Goal: Task Accomplishment & Management: Manage account settings

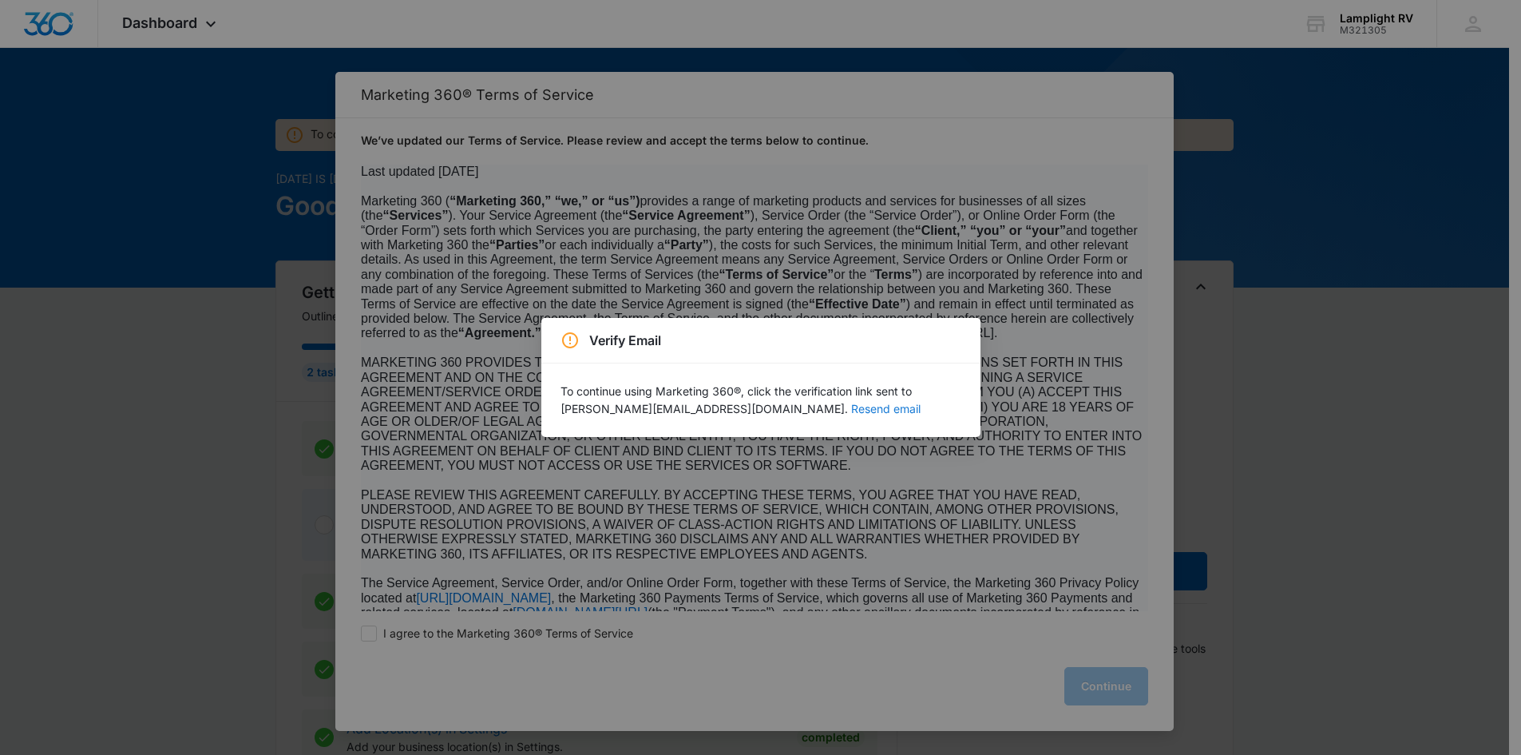
click at [851, 408] on button "Resend email" at bounding box center [885, 408] width 69 height 11
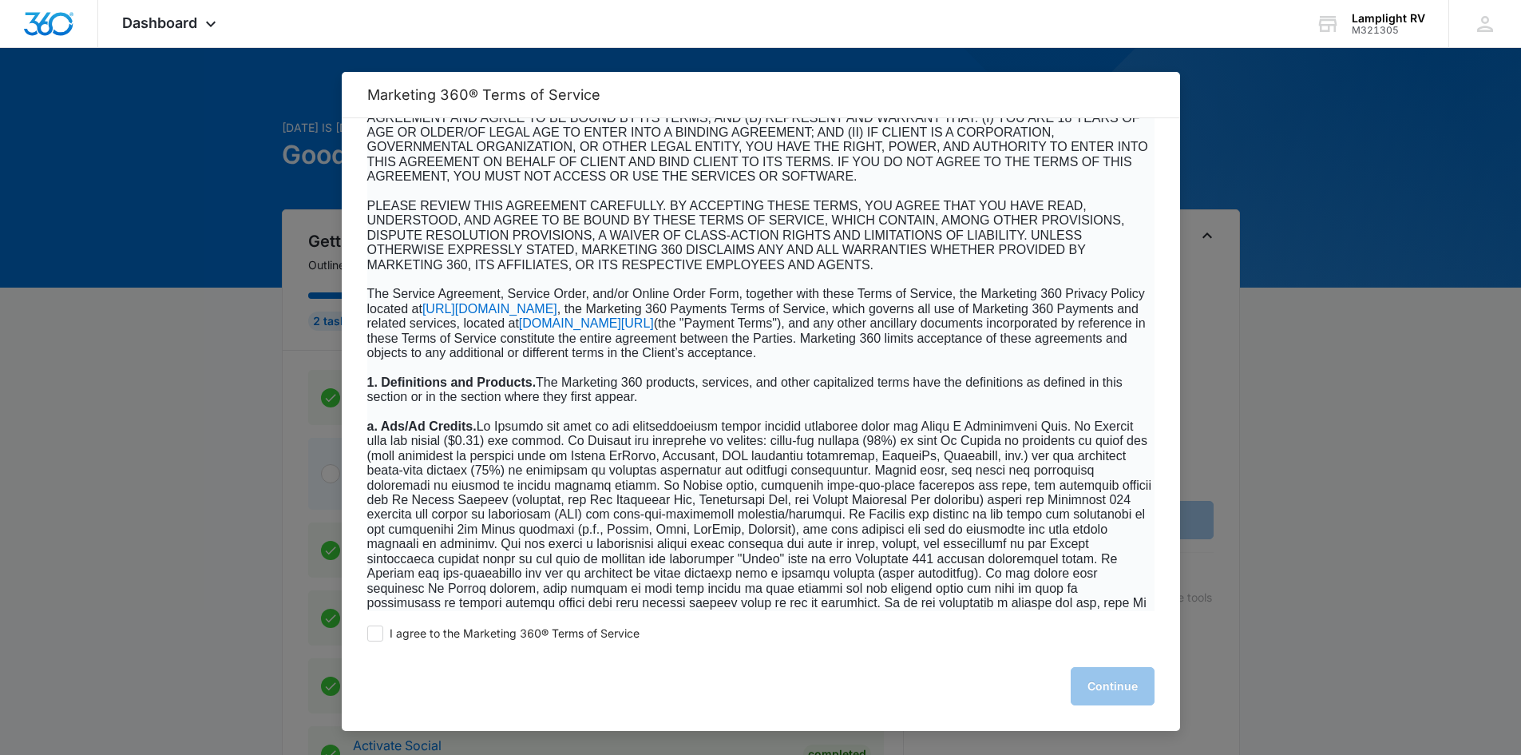
scroll to position [370, 0]
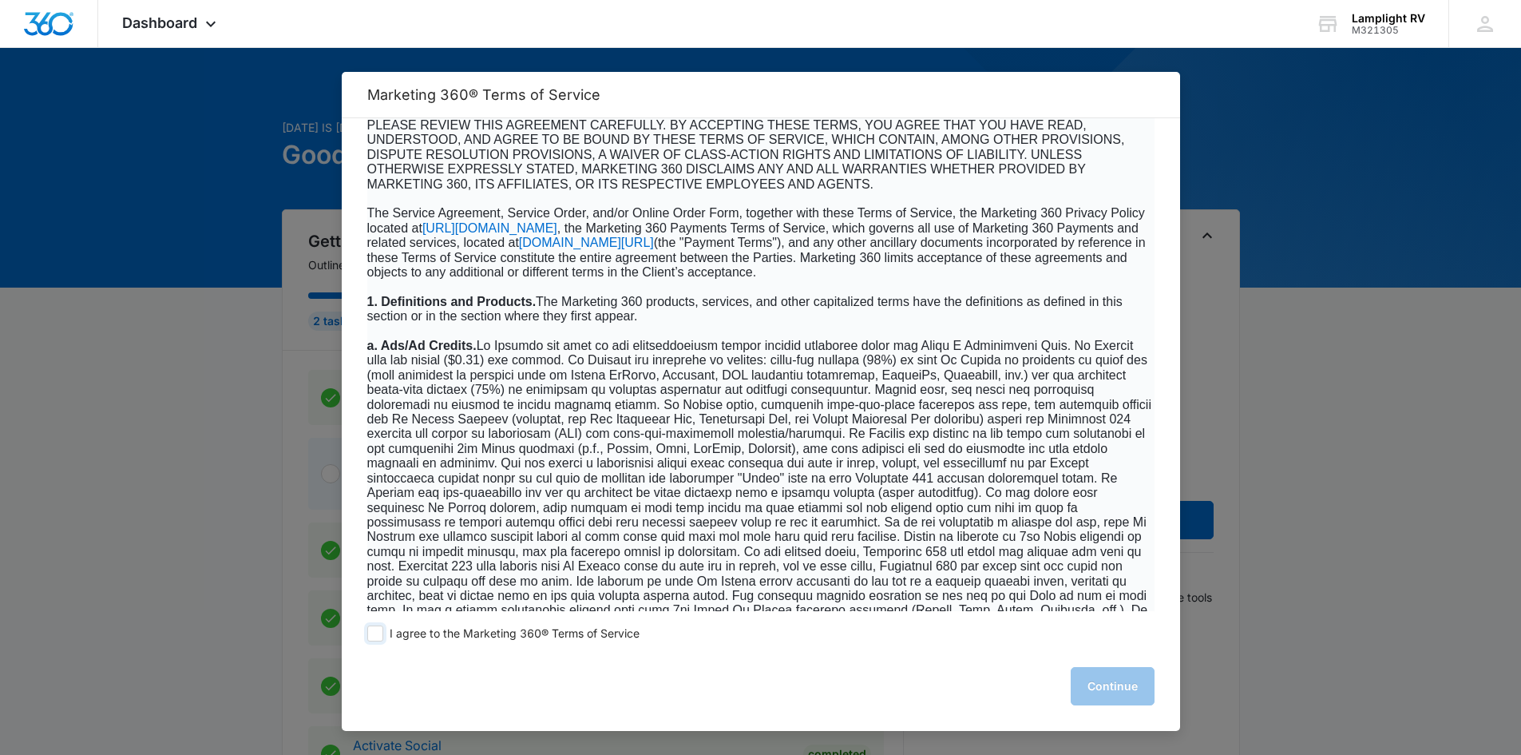
click at [373, 632] on span at bounding box center [375, 633] width 16 height 16
click at [373, 632] on input "I agree to the Marketing 360® Terms of Service" at bounding box center [375, 633] width 16 height 16
checkbox input "true"
click at [1133, 693] on button "Continue" at bounding box center [1113, 686] width 84 height 38
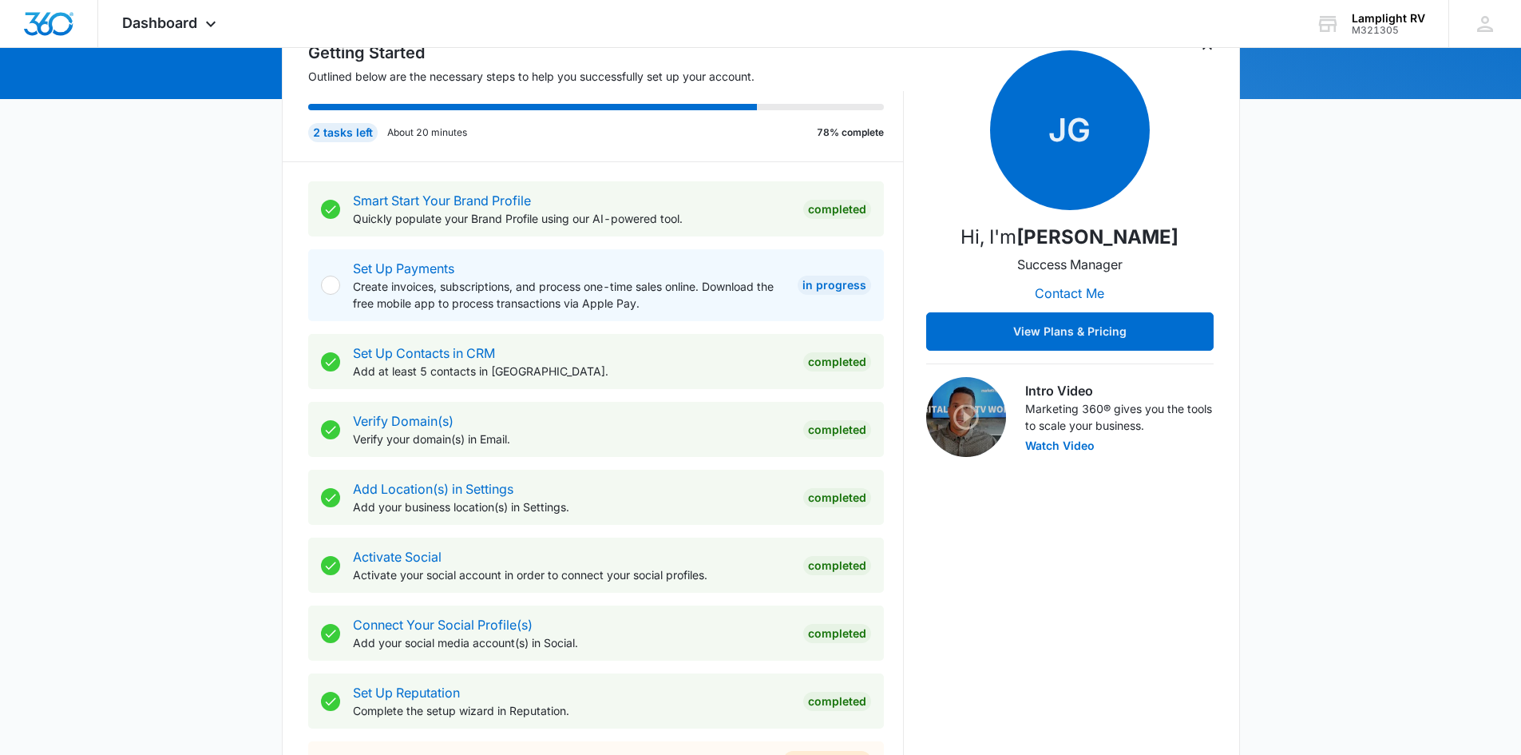
scroll to position [187, 0]
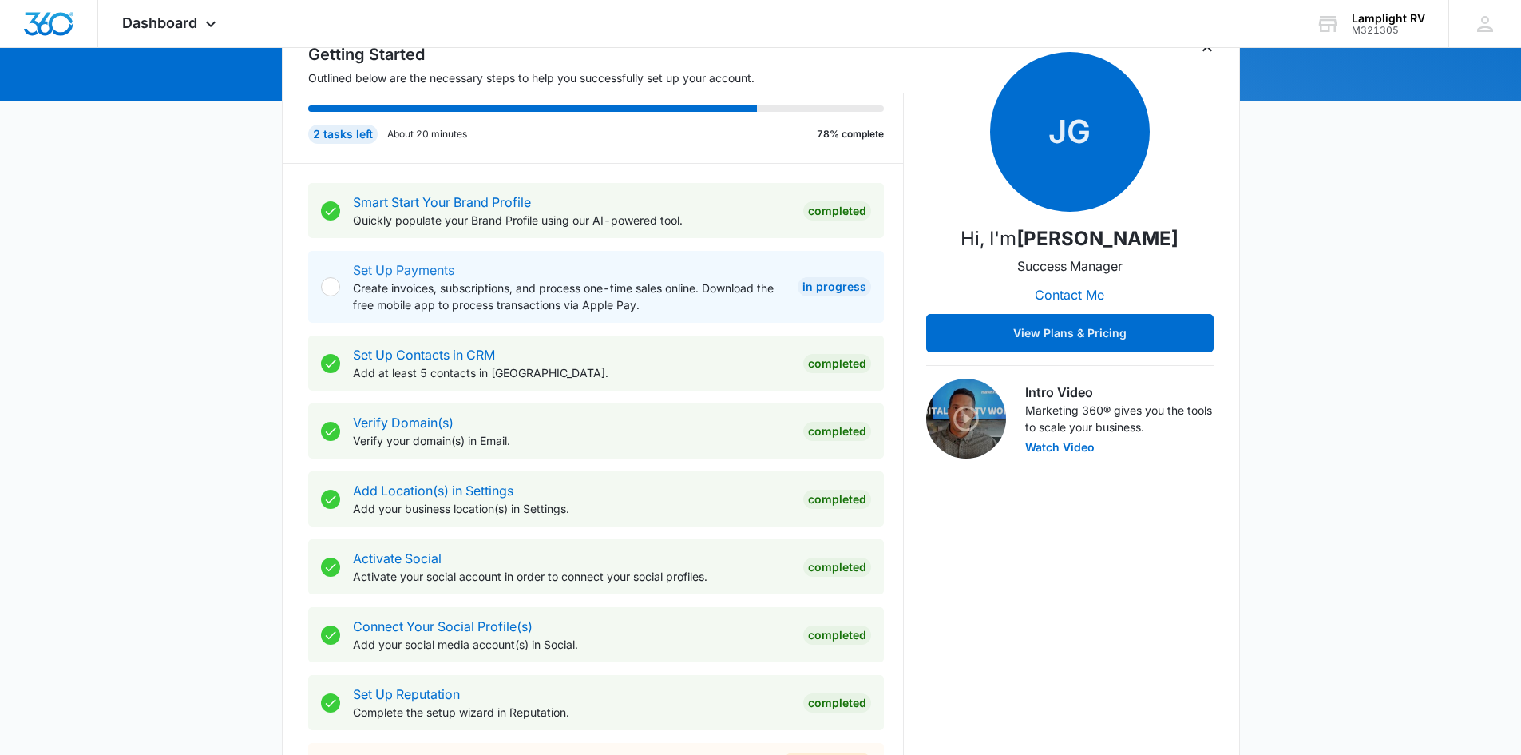
click at [415, 272] on link "Set Up Payments" at bounding box center [403, 270] width 101 height 16
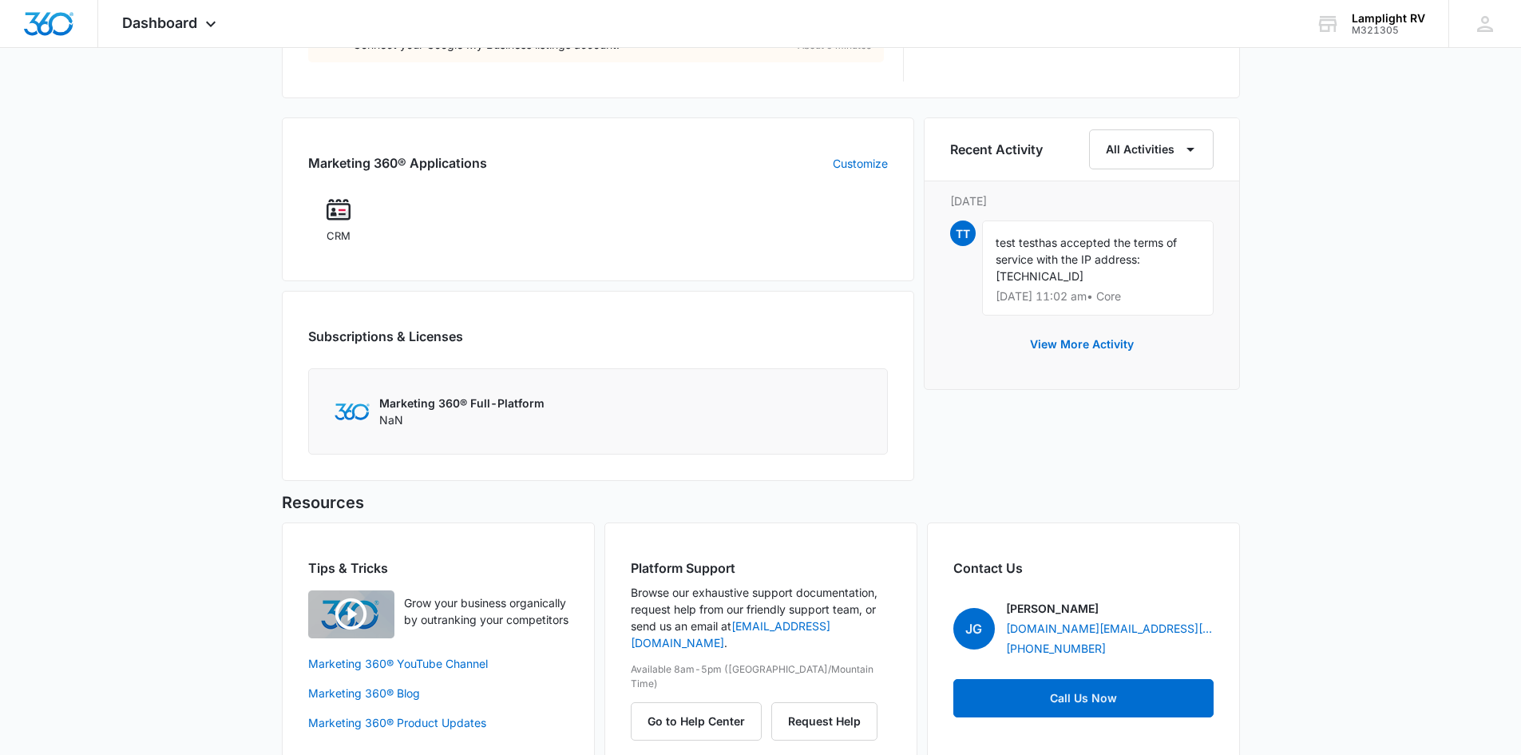
scroll to position [954, 0]
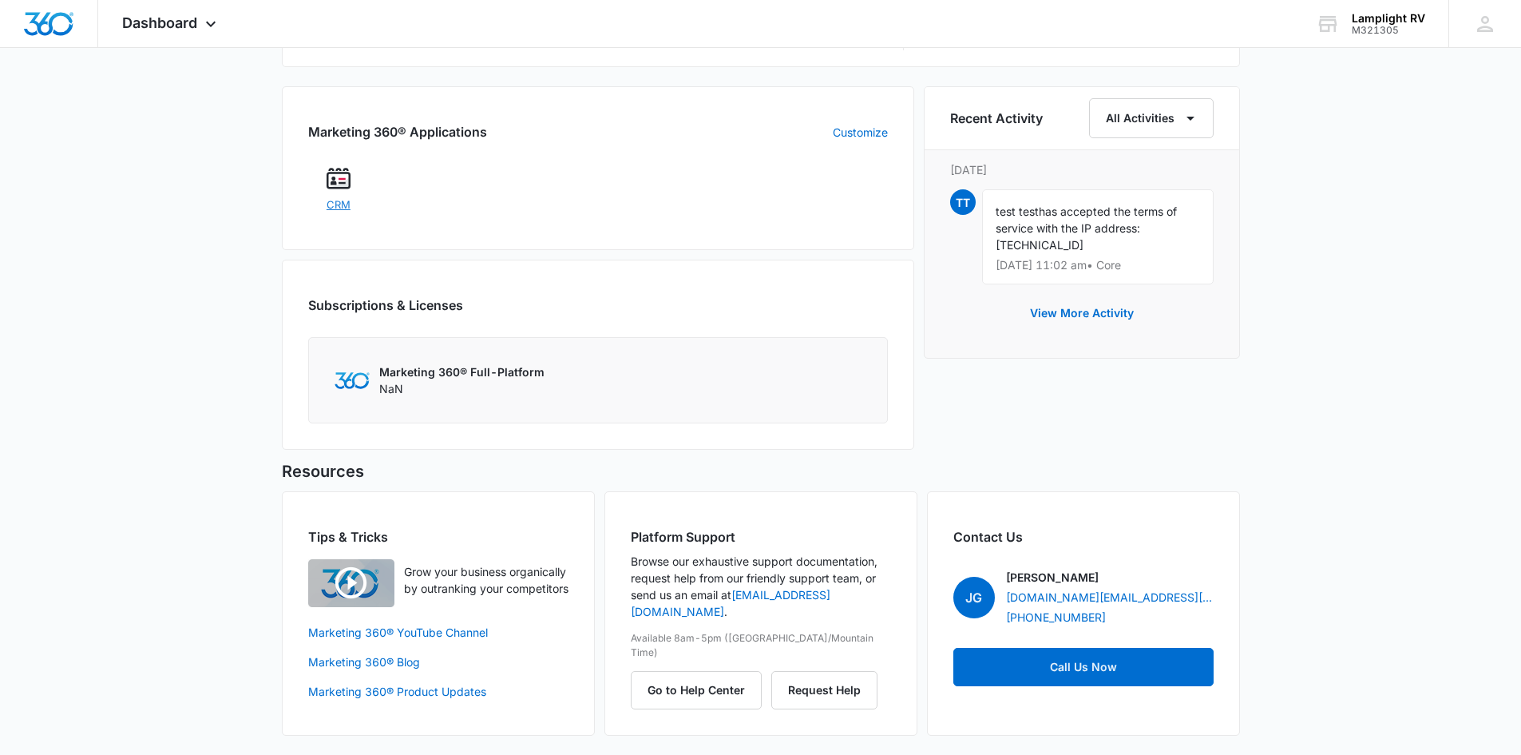
click at [345, 197] on span "CRM" at bounding box center [339, 205] width 24 height 16
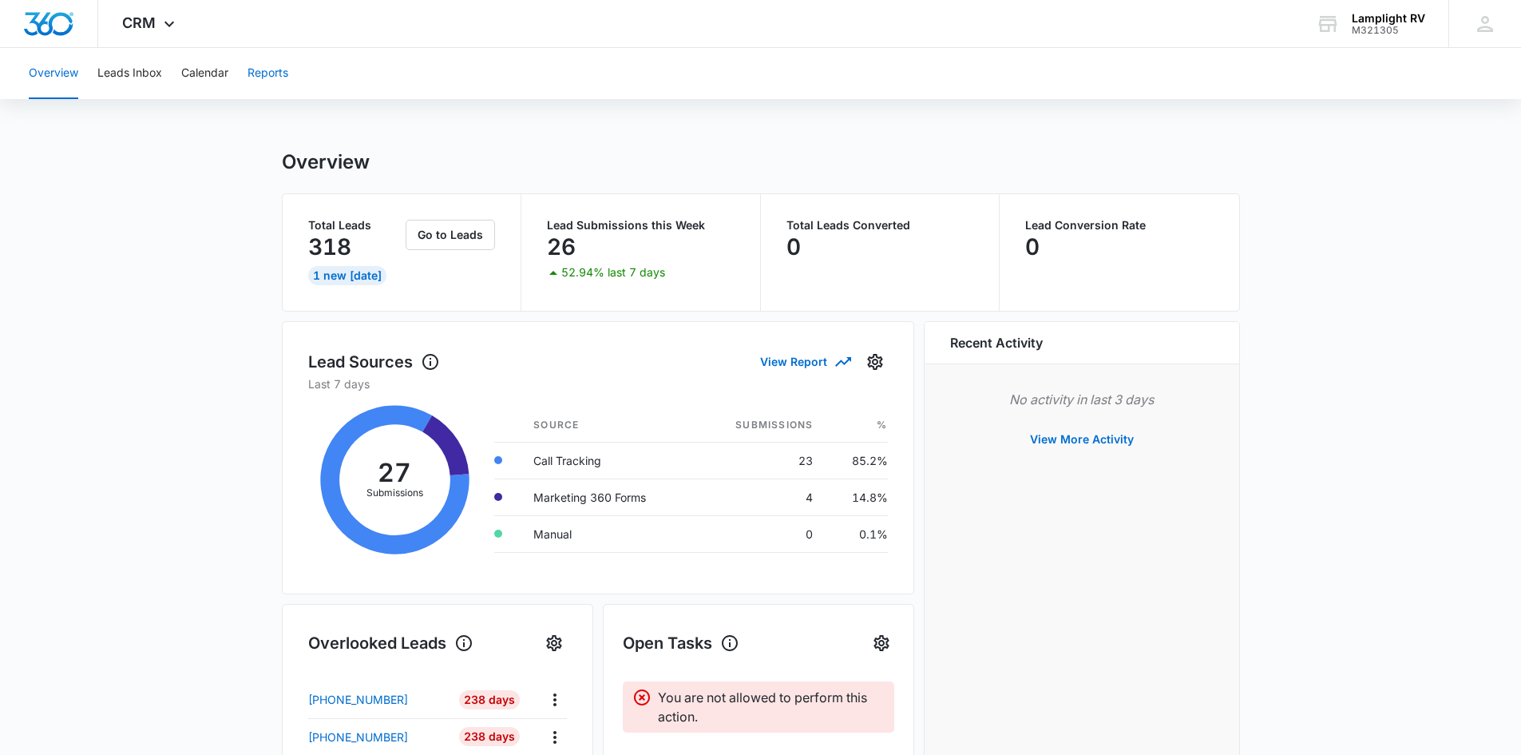
click at [279, 70] on button "Reports" at bounding box center [268, 73] width 41 height 51
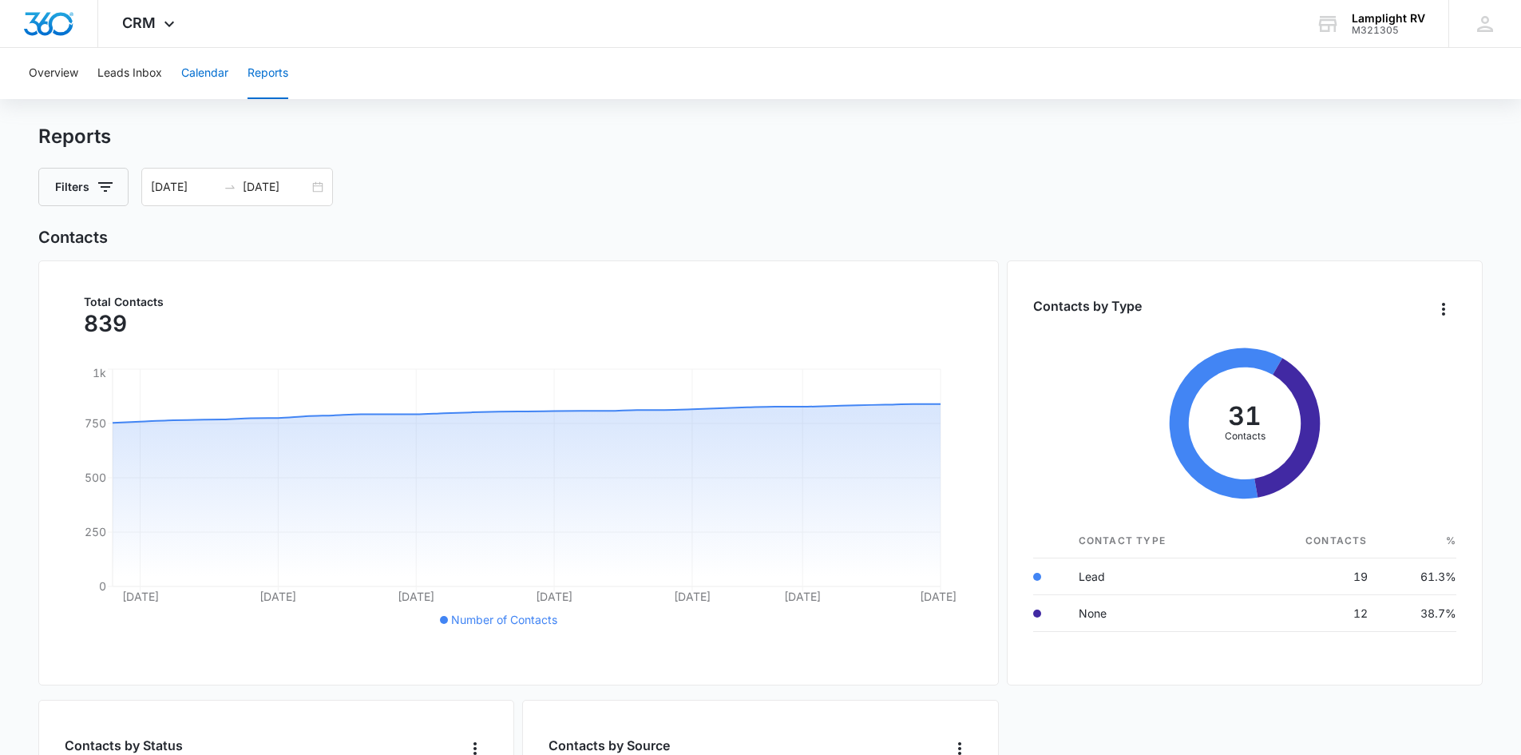
click at [195, 84] on button "Calendar" at bounding box center [204, 73] width 47 height 51
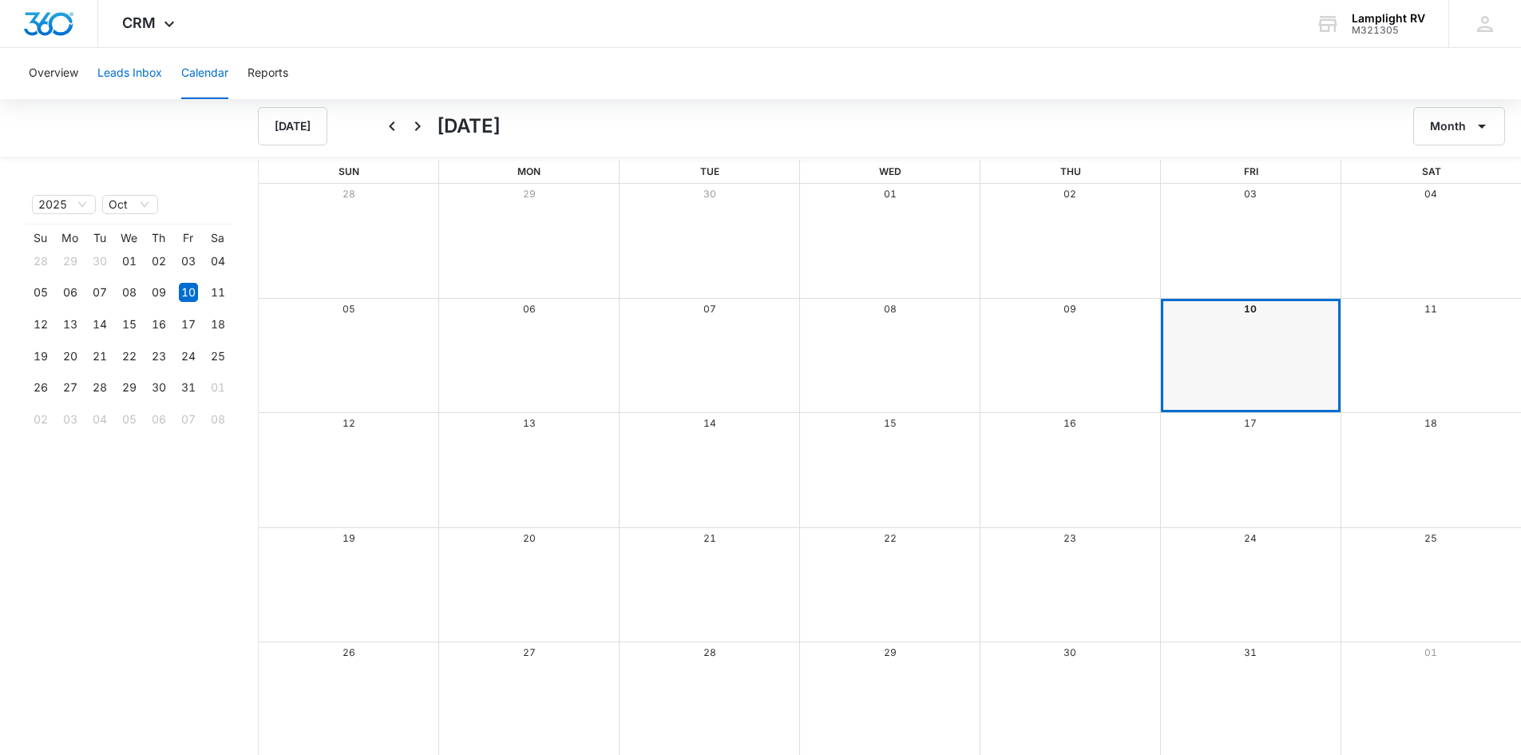
click at [141, 91] on button "Leads Inbox" at bounding box center [129, 73] width 65 height 51
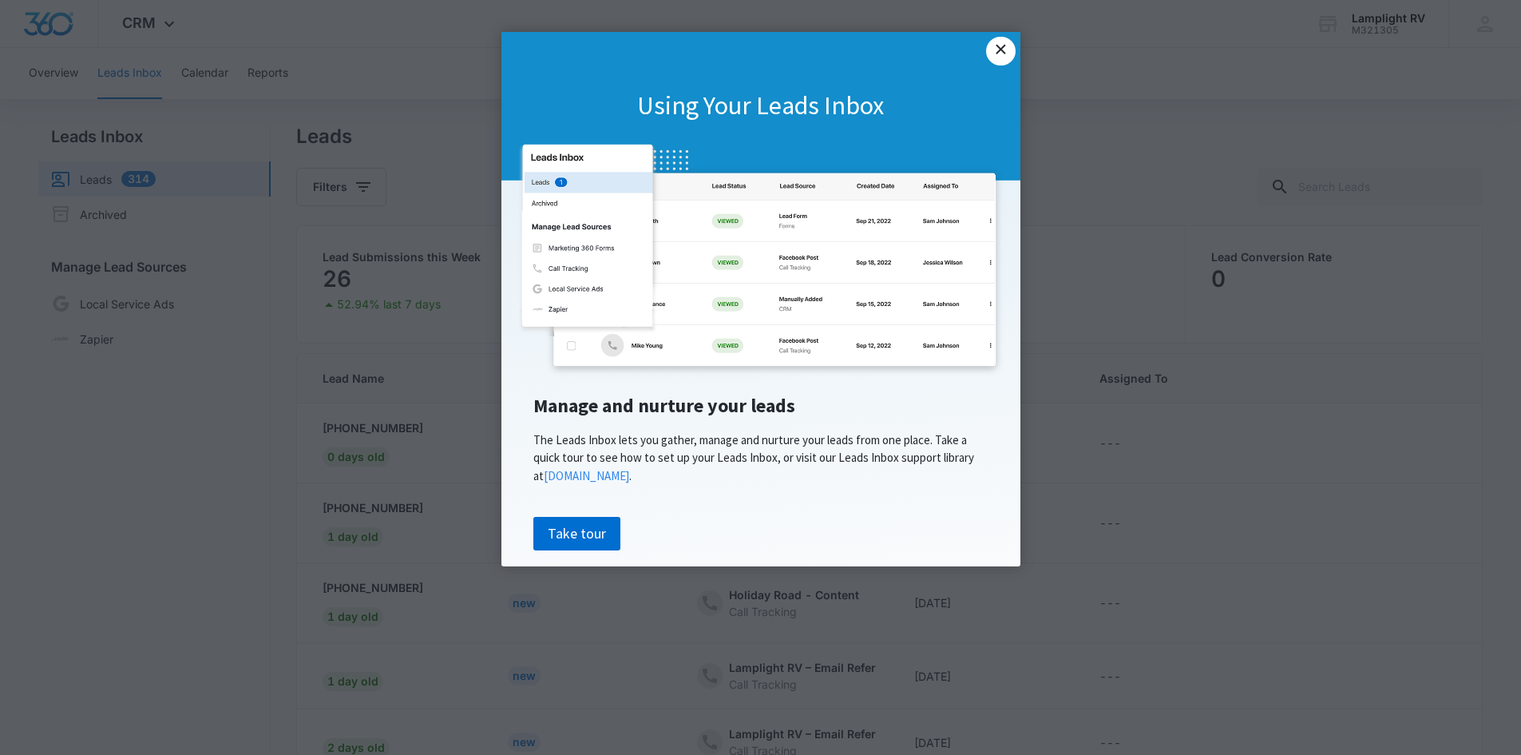
click at [999, 58] on link "×" at bounding box center [1000, 51] width 29 height 29
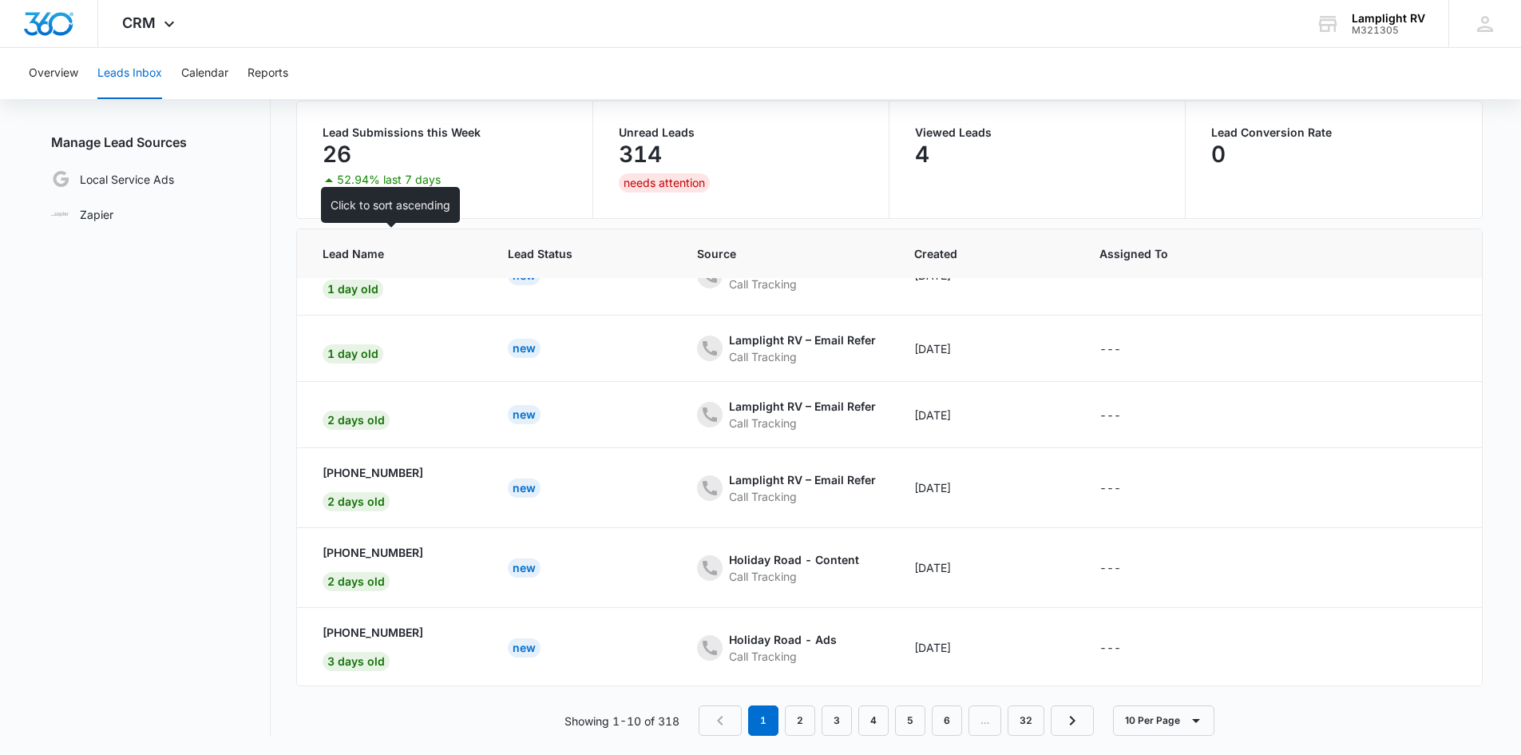
scroll to position [364, 0]
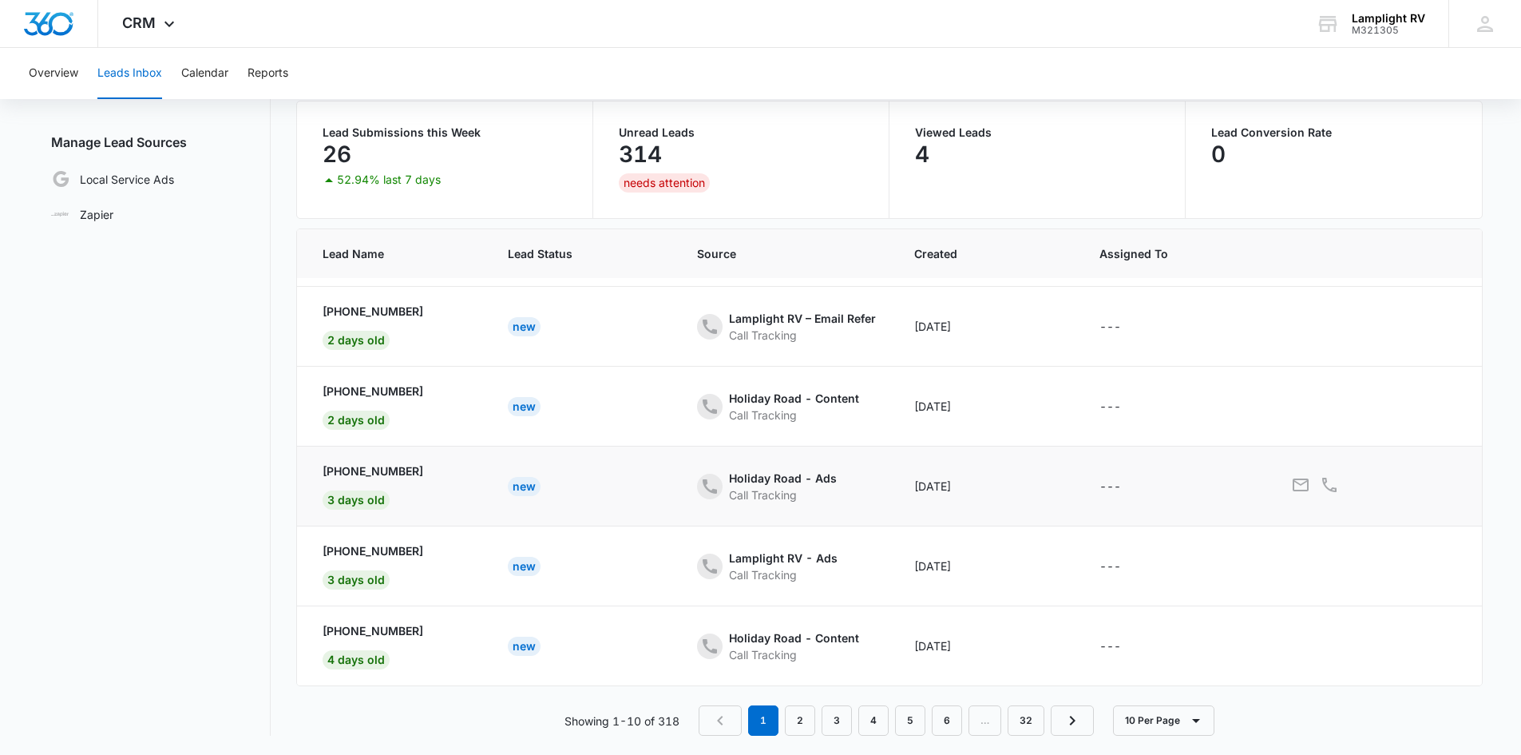
click at [1112, 490] on td "---" at bounding box center [1175, 486] width 190 height 80
click at [878, 723] on link "4" at bounding box center [873, 720] width 30 height 30
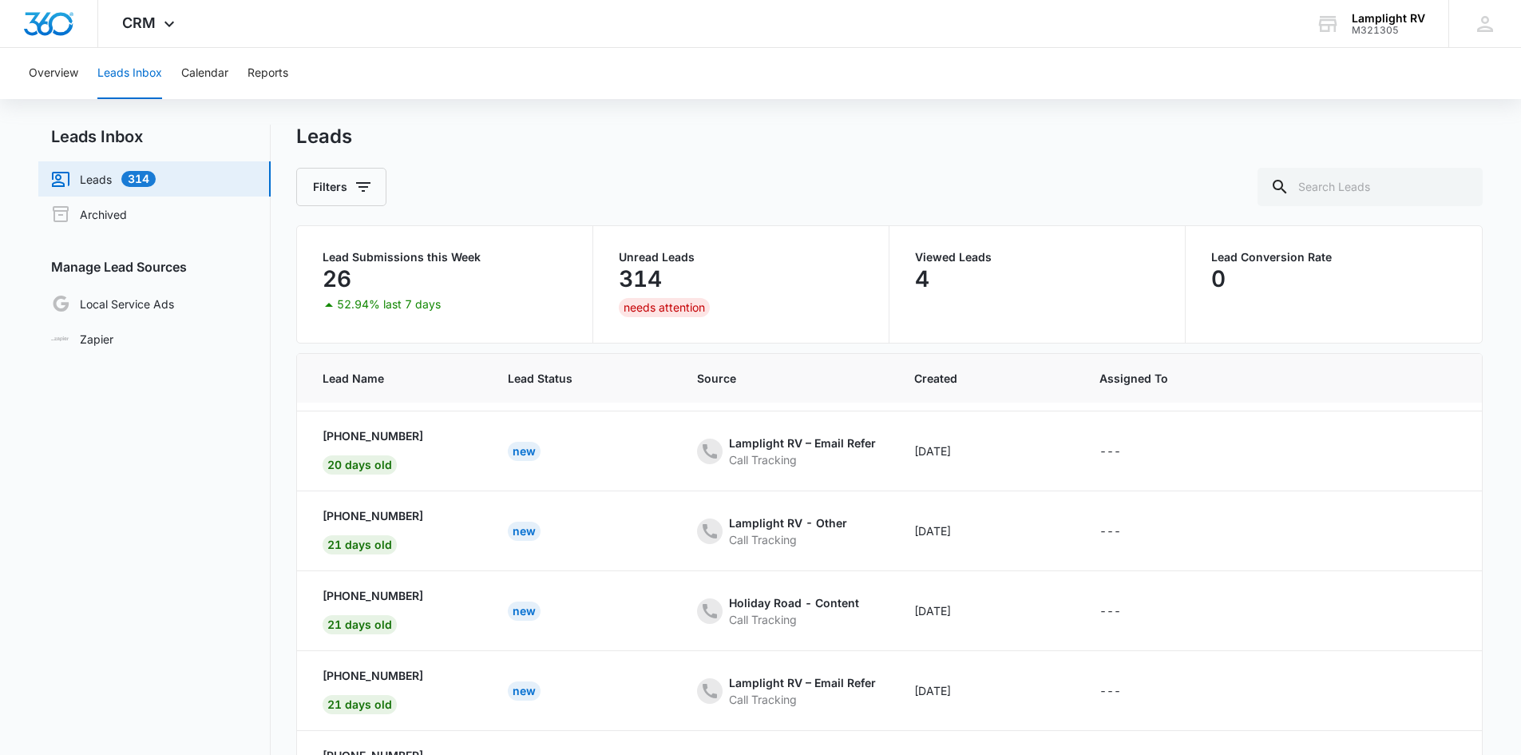
scroll to position [125, 0]
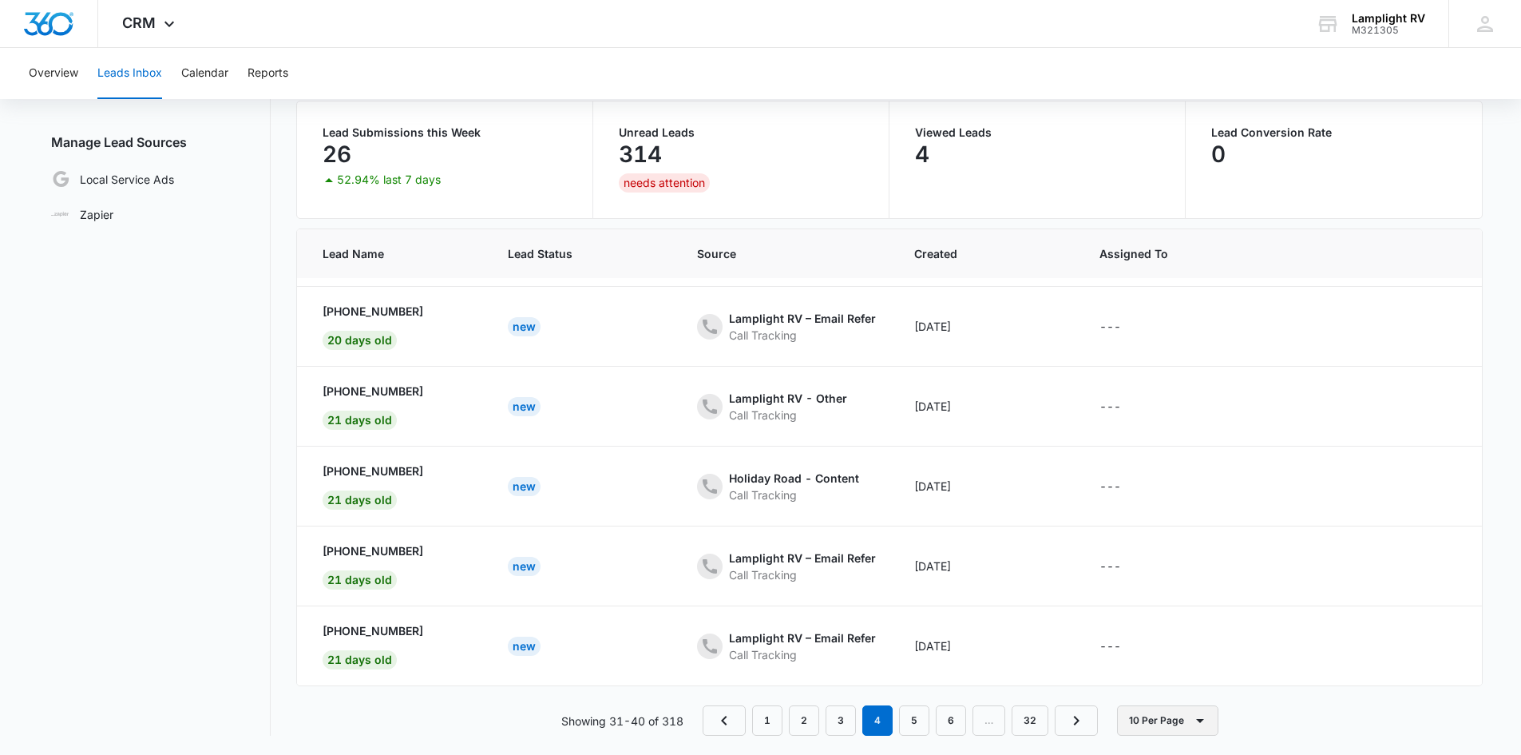
click at [1128, 719] on button "10 Per Page" at bounding box center [1167, 720] width 101 height 30
click at [1143, 681] on button "50 Per Page" at bounding box center [1180, 673] width 123 height 24
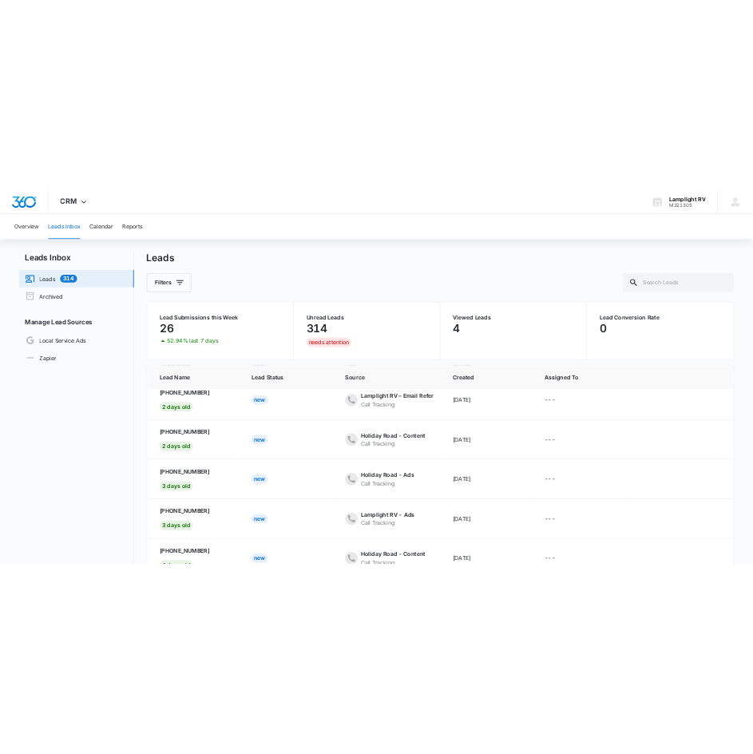
scroll to position [0, 0]
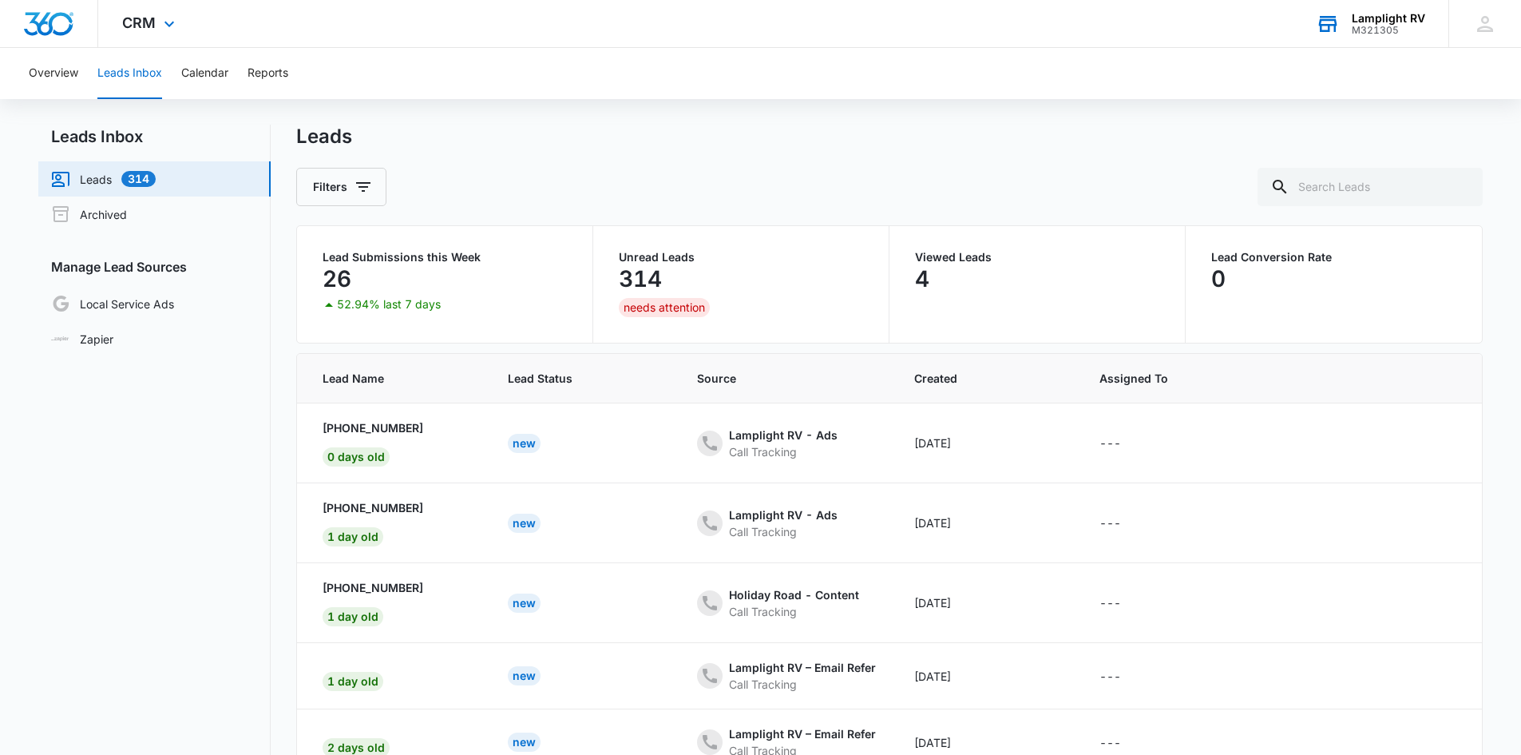
click at [1412, 38] on div "Lamplight RV M321305 Your Accounts View All" at bounding box center [1370, 23] width 157 height 47
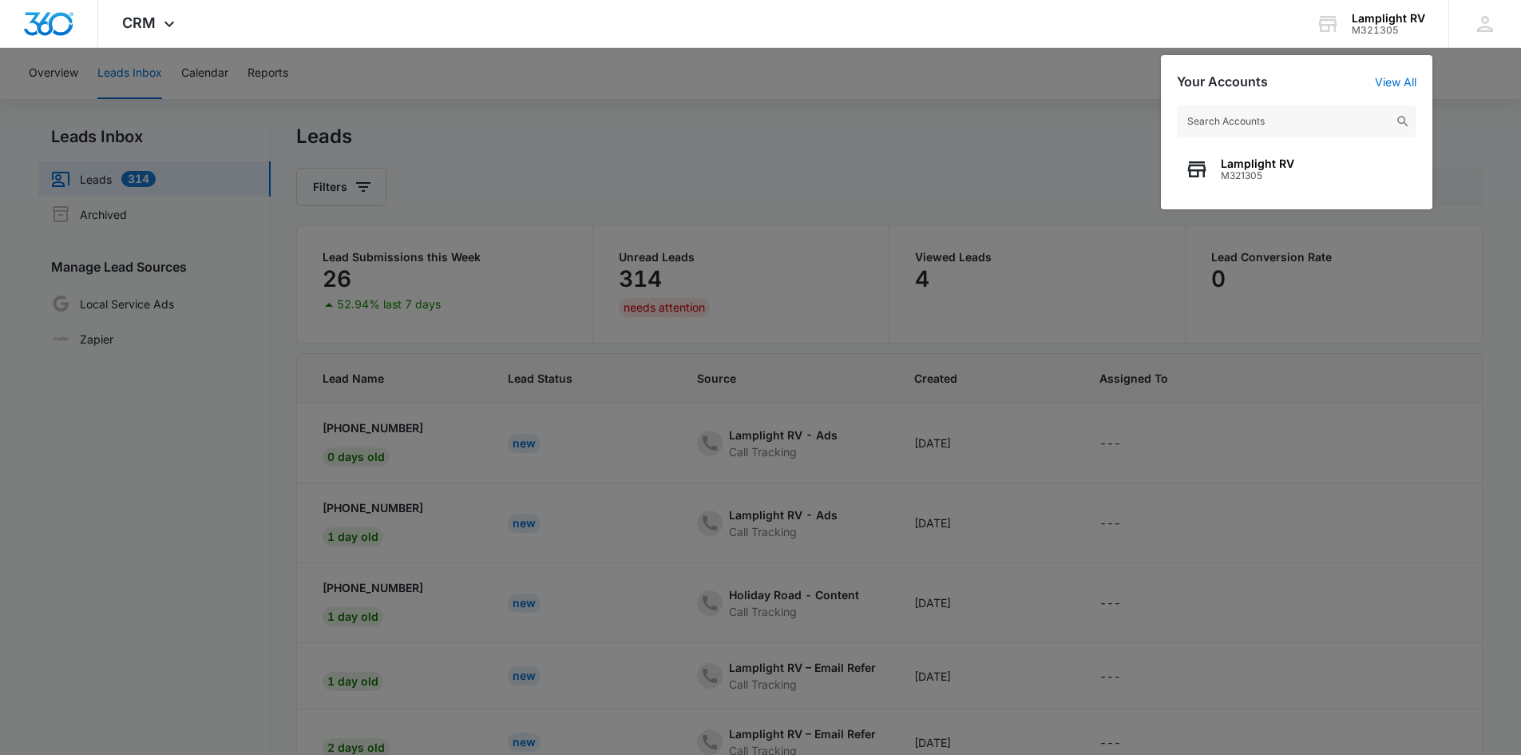
click at [1092, 152] on div at bounding box center [760, 377] width 1521 height 755
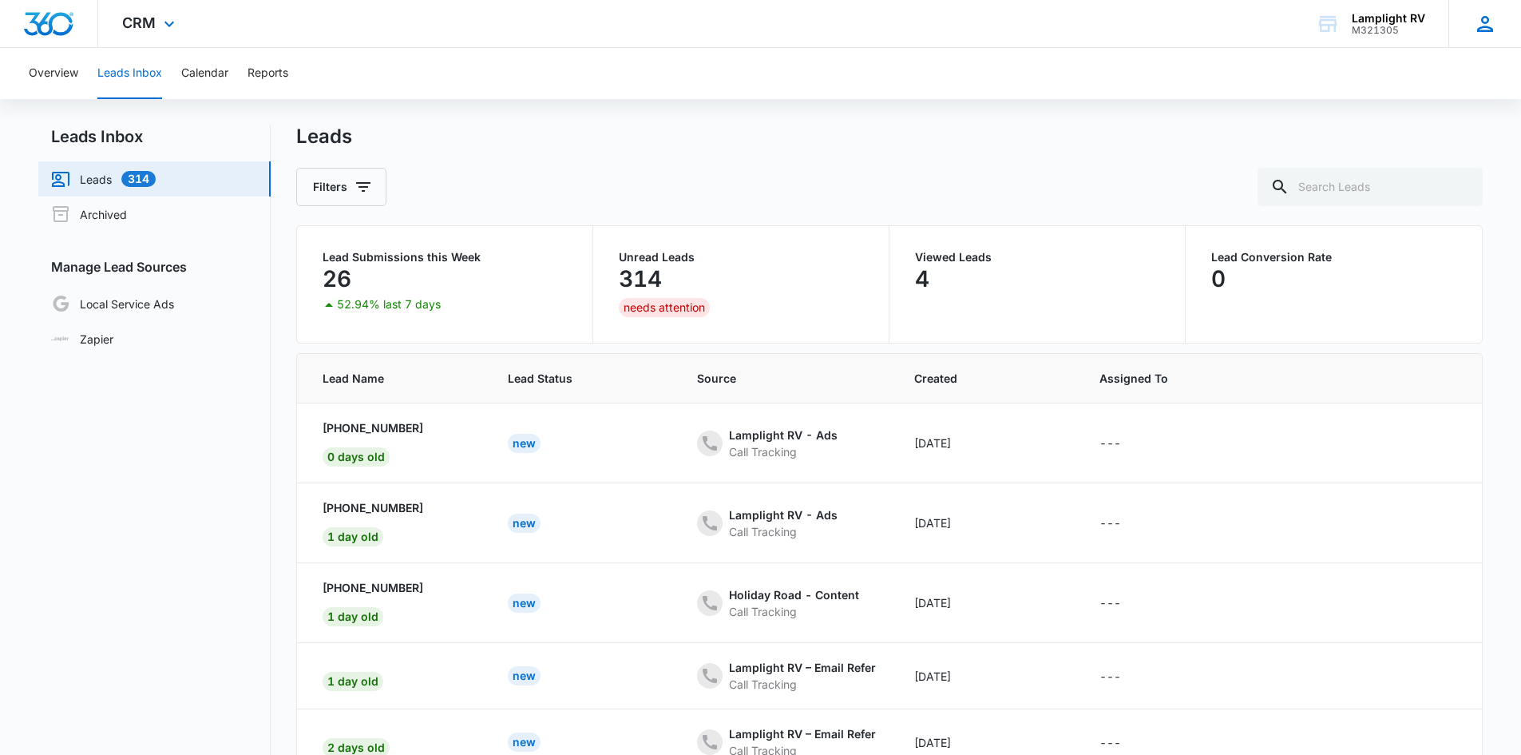
click at [1479, 22] on icon at bounding box center [1485, 24] width 24 height 24
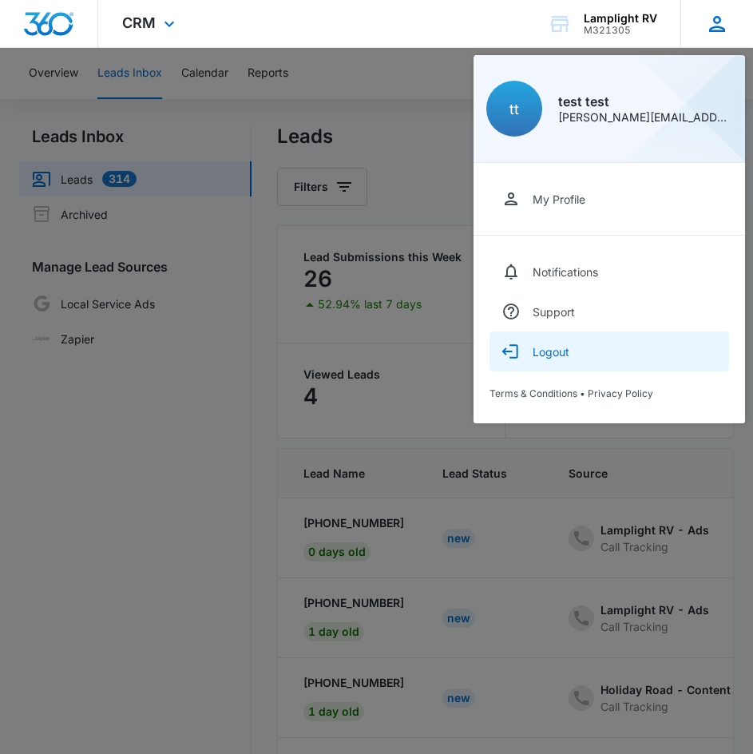
click at [518, 359] on icon "button" at bounding box center [510, 351] width 19 height 19
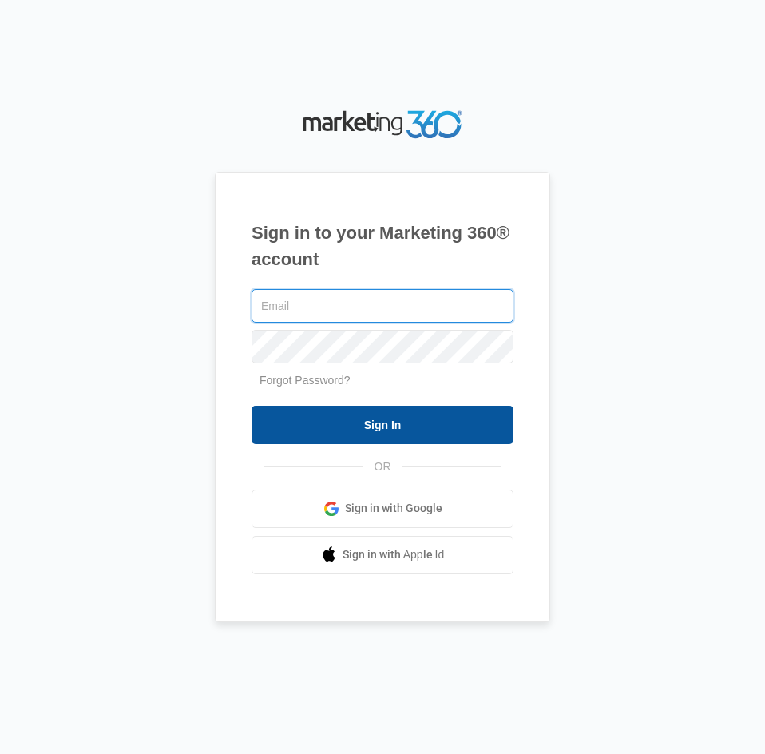
type input "[EMAIL_ADDRESS][DOMAIN_NAME]"
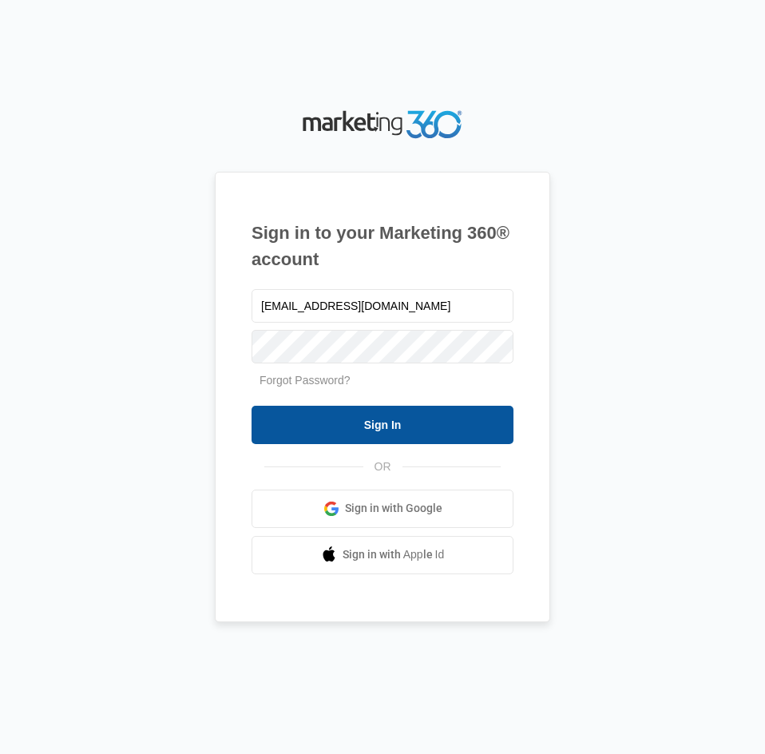
click at [456, 410] on input "Sign In" at bounding box center [383, 425] width 262 height 38
